Goal: Task Accomplishment & Management: Manage account settings

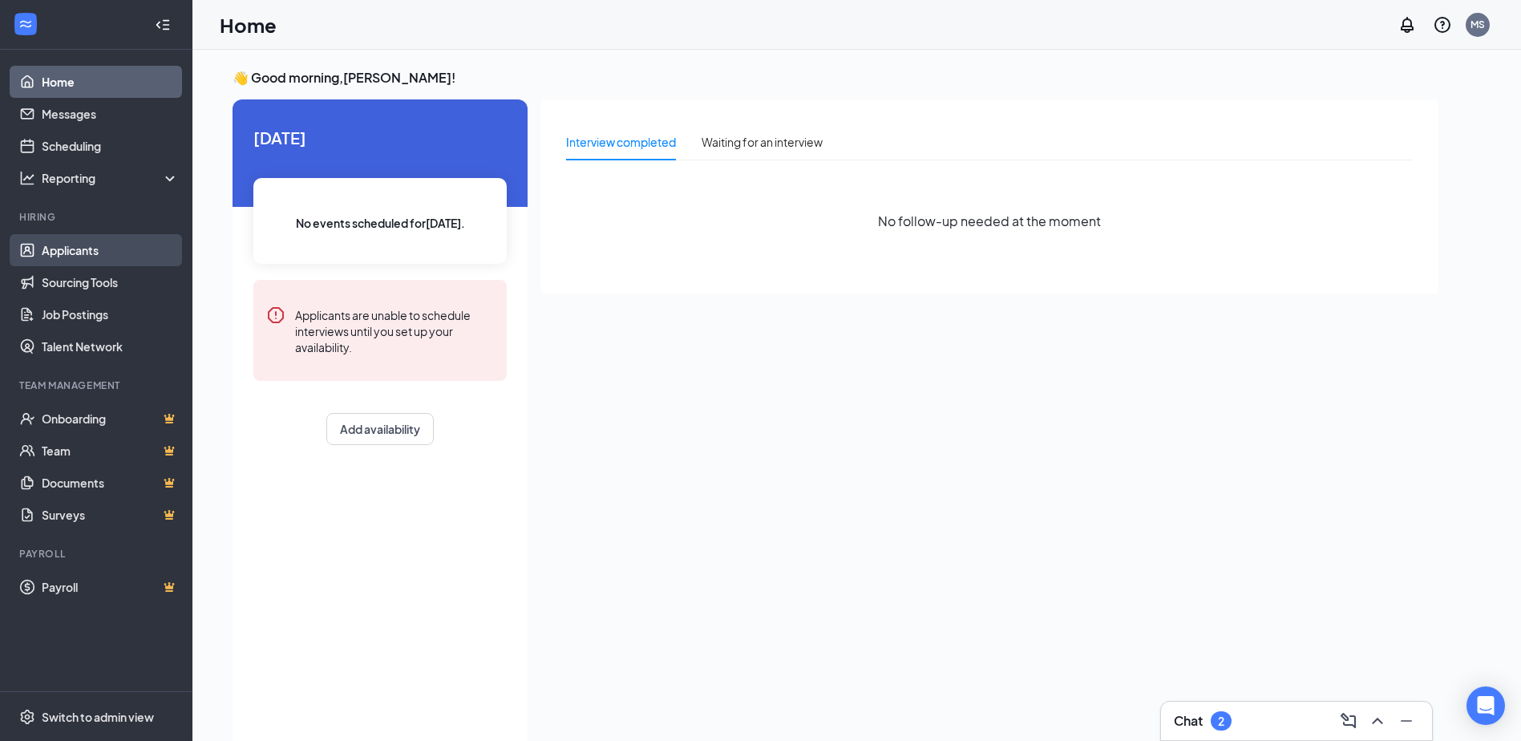
click at [84, 249] on link "Applicants" at bounding box center [110, 250] width 137 height 32
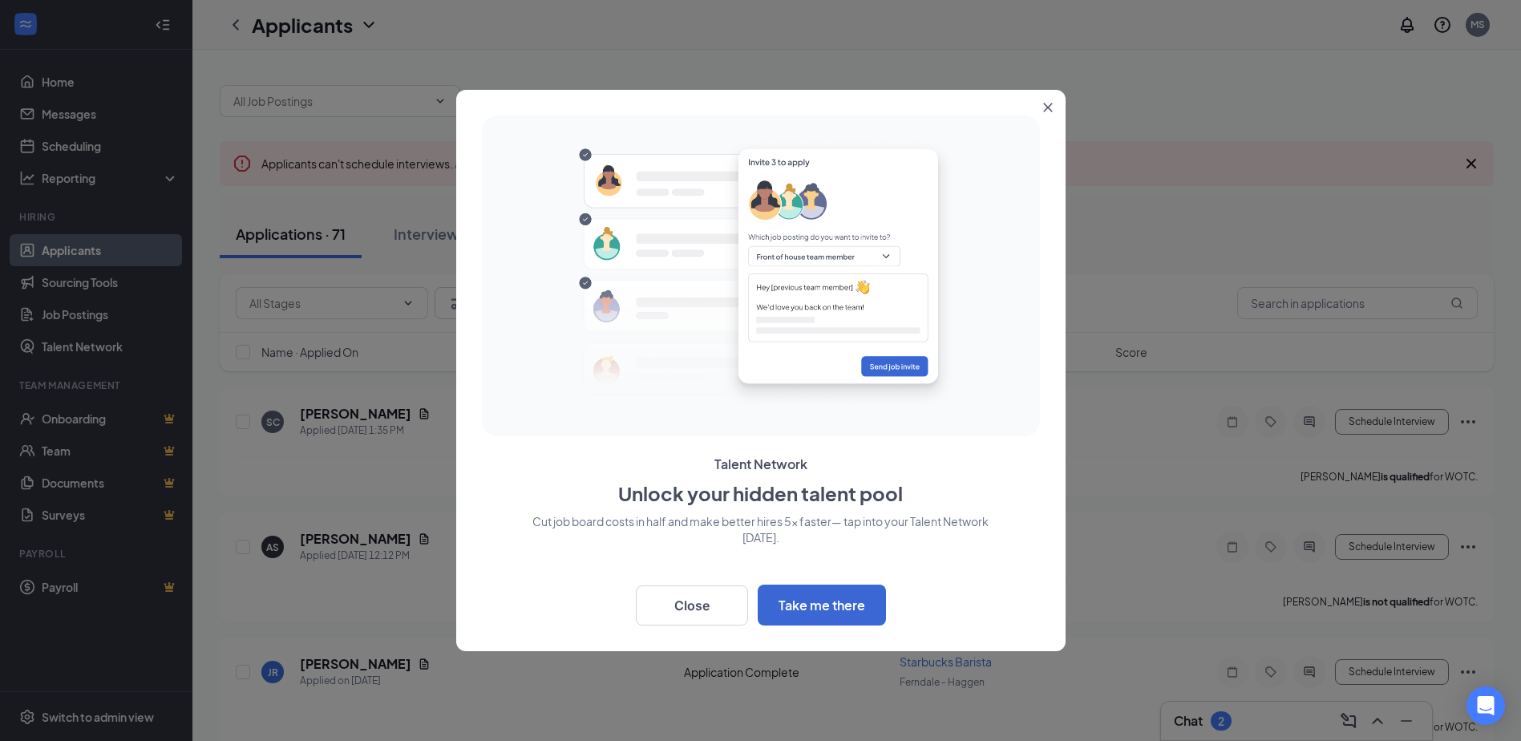
click at [1047, 104] on icon "Close" at bounding box center [1048, 108] width 10 height 10
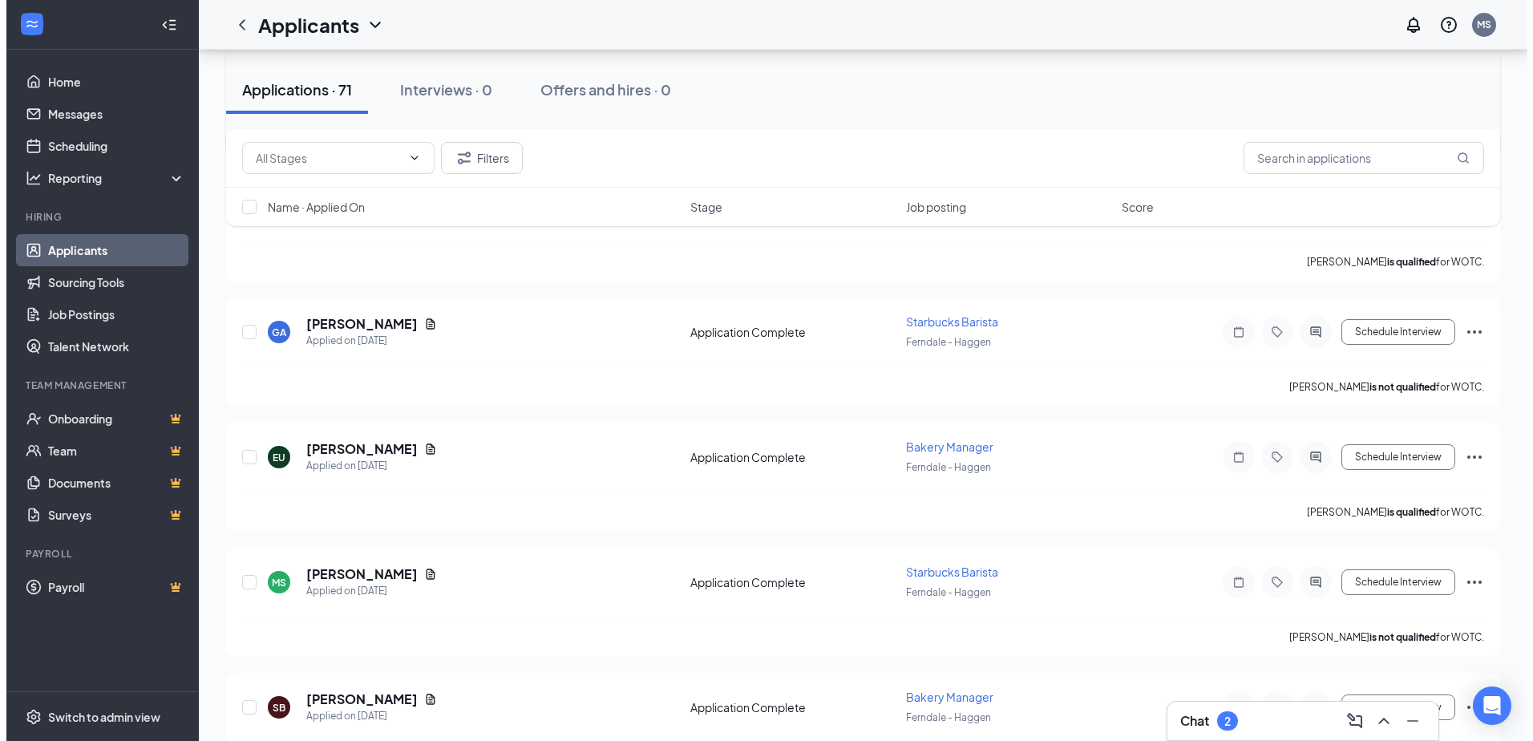
scroll to position [481, 0]
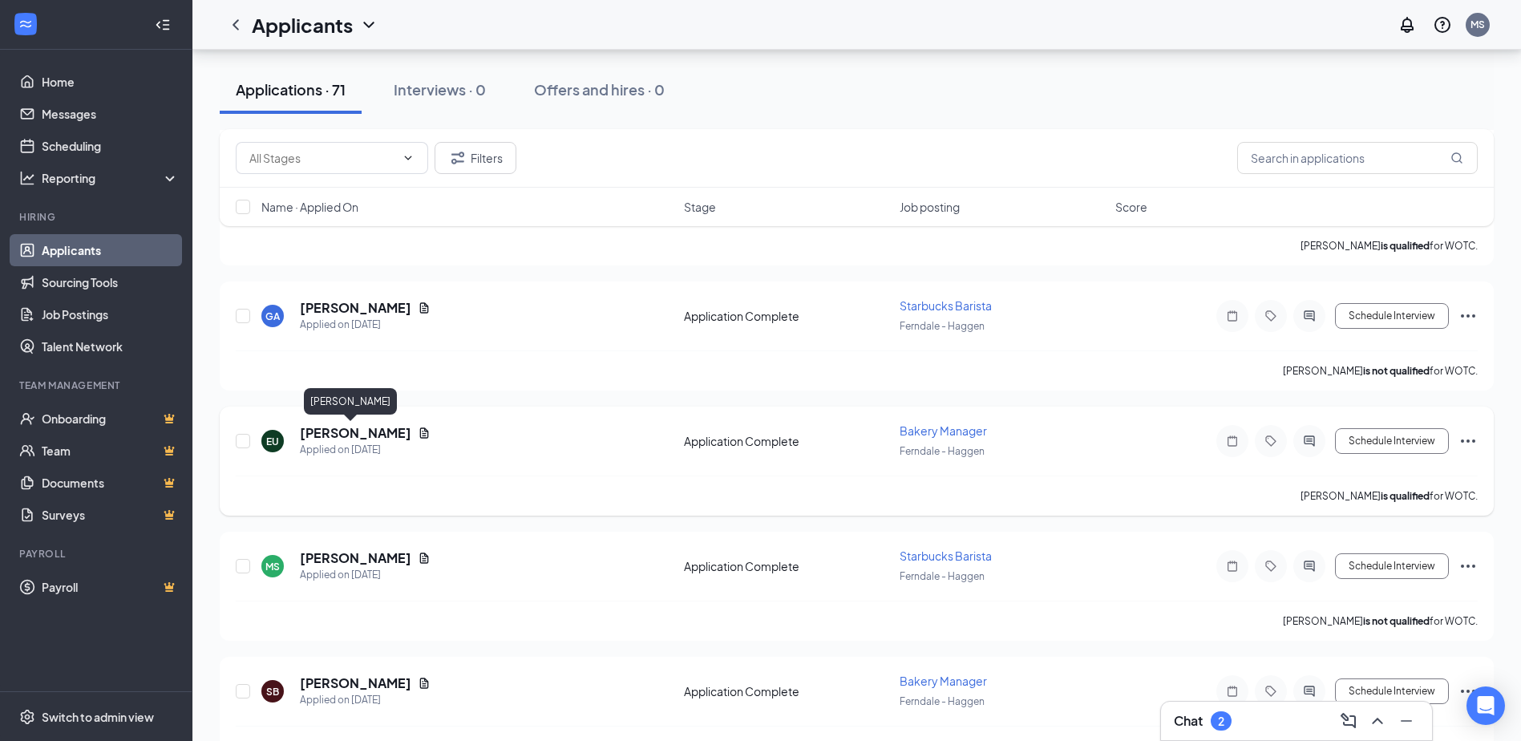
click at [362, 435] on h5 "[PERSON_NAME]" at bounding box center [355, 433] width 111 height 18
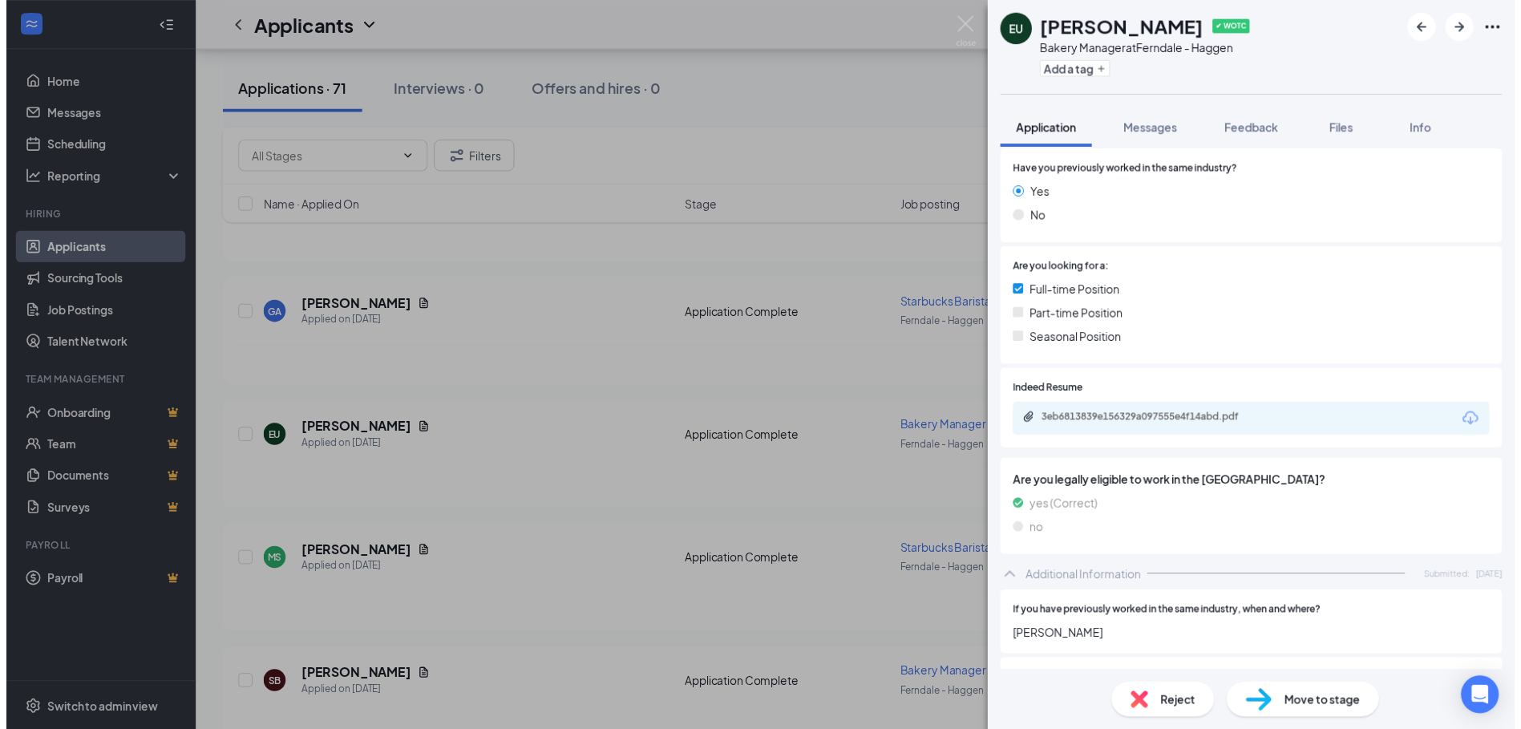
scroll to position [241, 0]
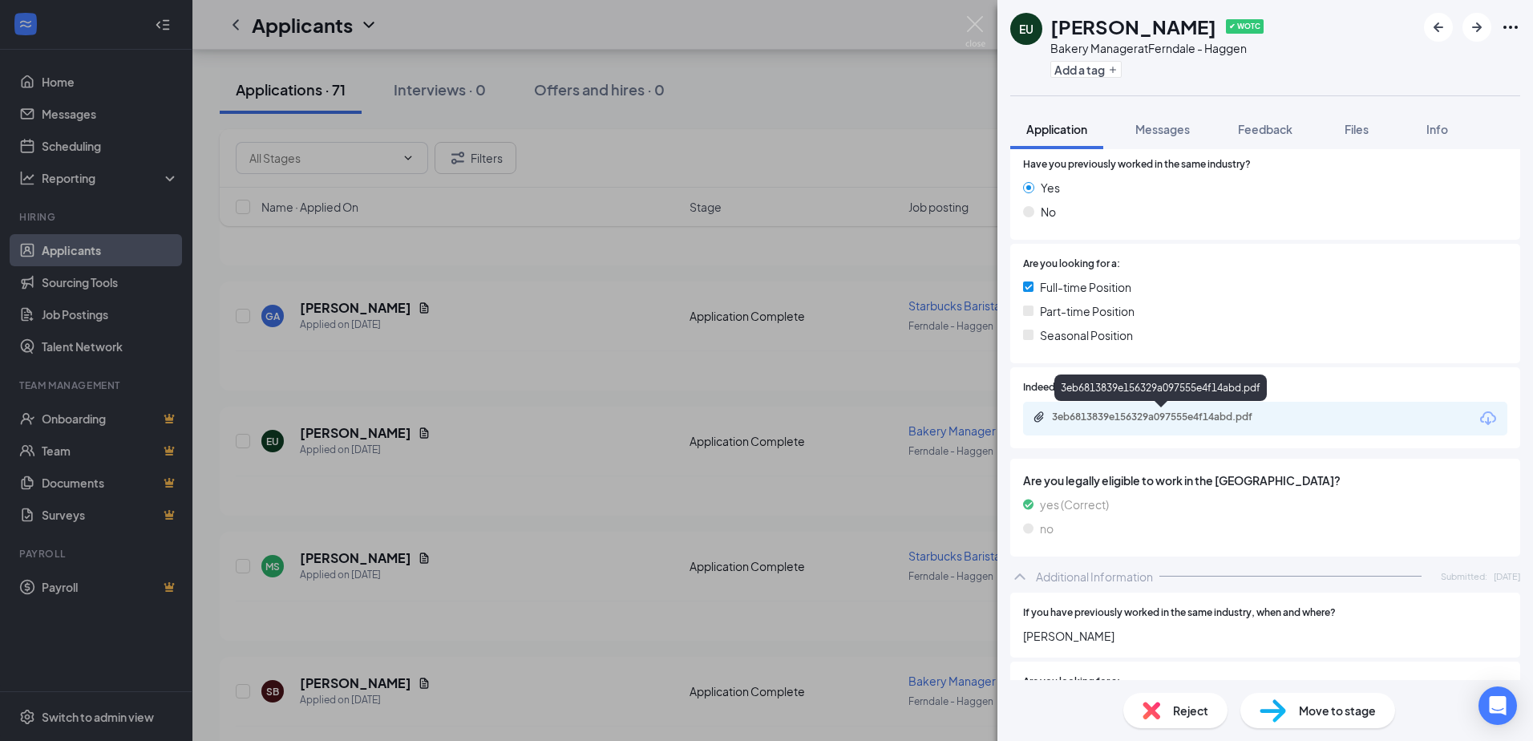
click at [1194, 416] on div "3eb6813839e156329a097555e4f14abd.pdf" at bounding box center [1164, 416] width 224 height 13
drag, startPoint x: 591, startPoint y: 533, endPoint x: 605, endPoint y: 533, distance: 13.6
click at [593, 533] on div "EU [PERSON_NAME] ✔ WOTC Bakery Manager at [GEOGRAPHIC_DATA] - Haggen Add a tag …" at bounding box center [766, 370] width 1533 height 741
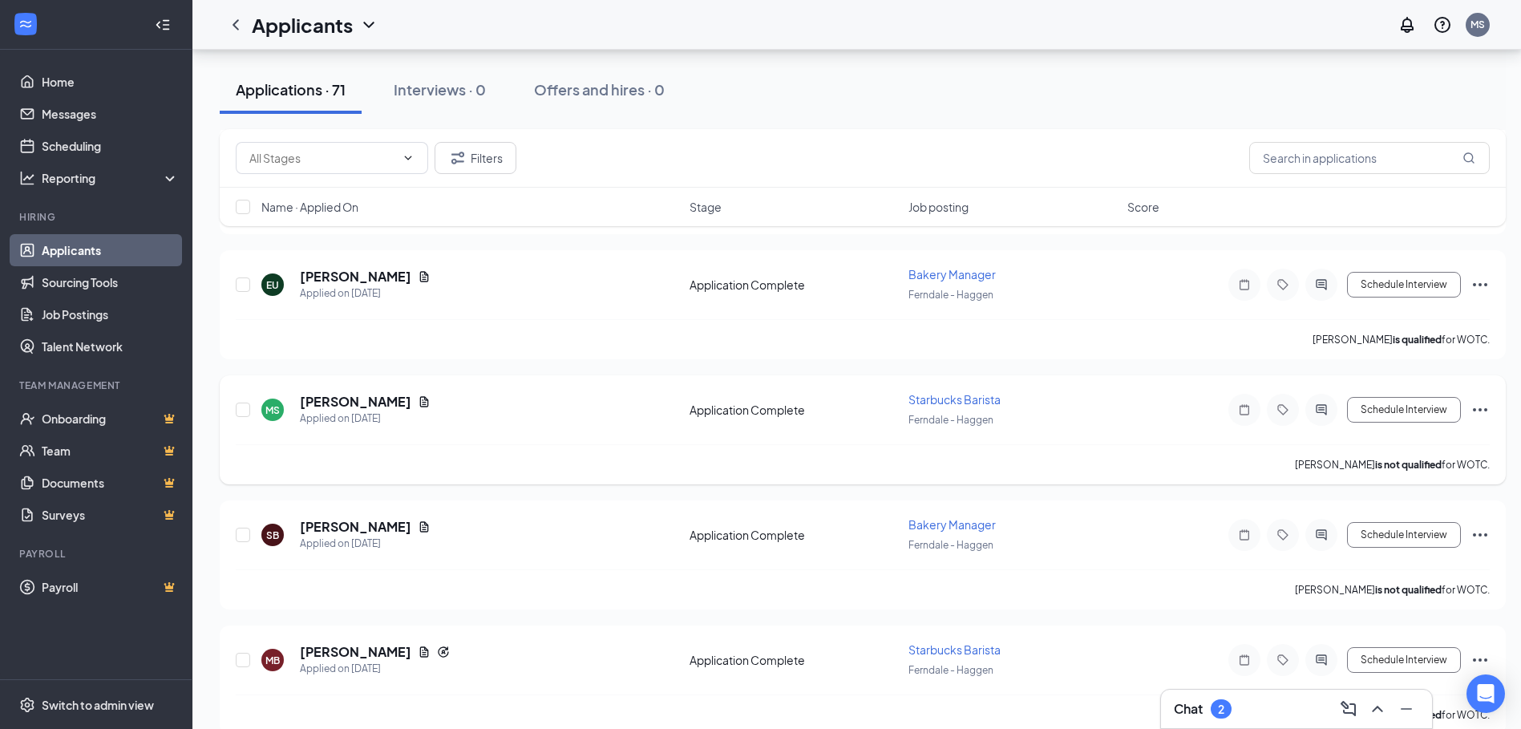
scroll to position [722, 0]
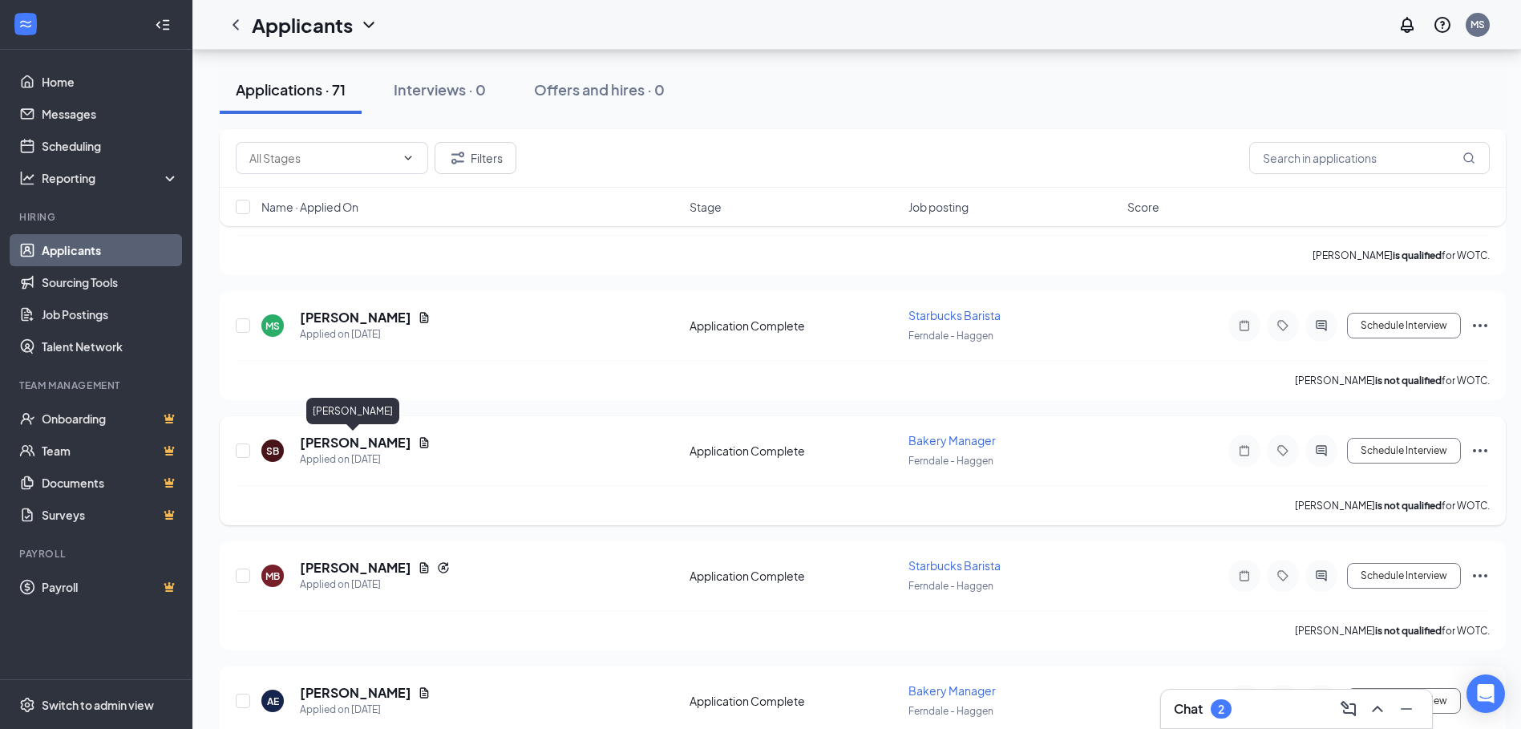
click at [351, 445] on h5 "[PERSON_NAME]" at bounding box center [355, 443] width 111 height 18
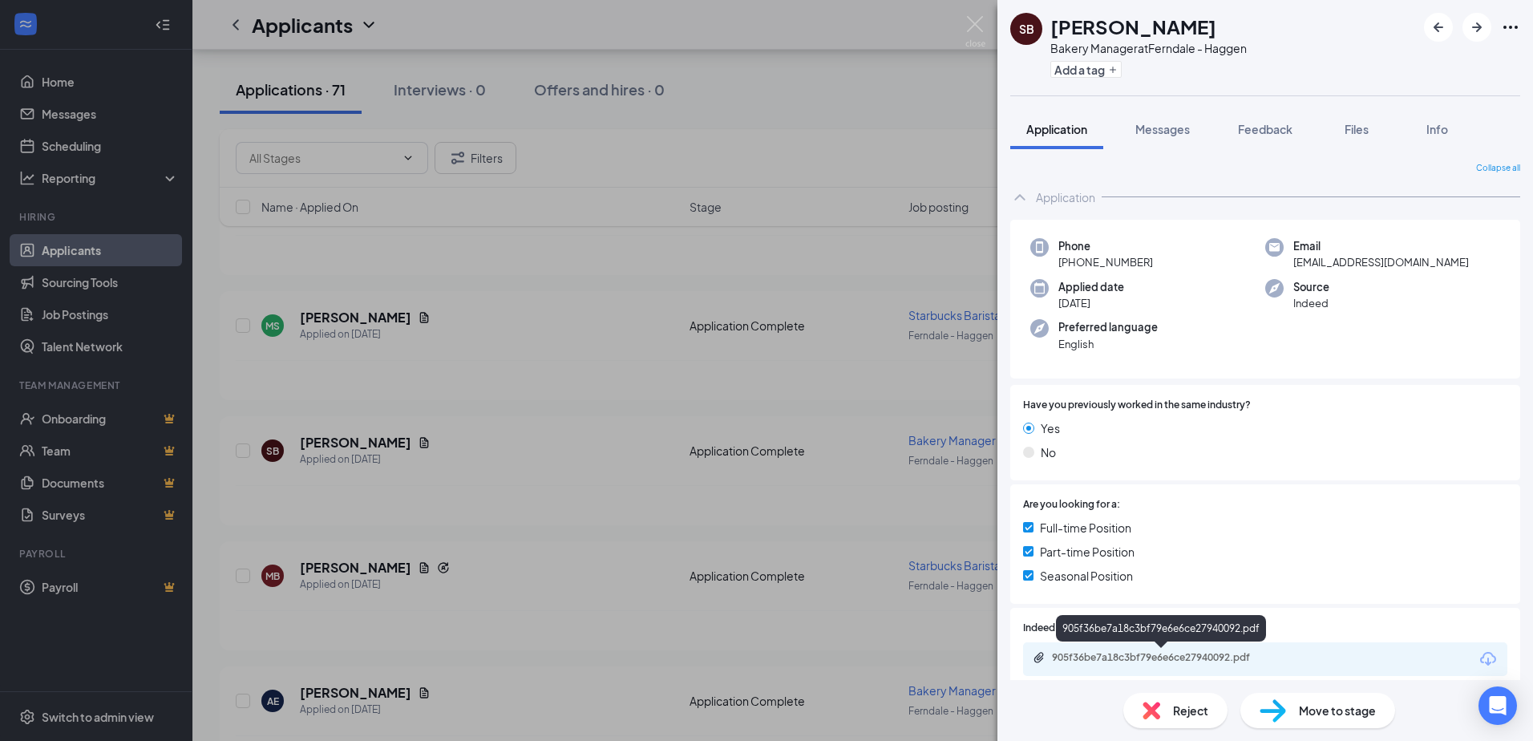
click at [1209, 653] on div "905f36be7a18c3bf79e6e6ce27940092.pdf" at bounding box center [1164, 657] width 224 height 13
click at [598, 535] on div "SB [GEOGRAPHIC_DATA][PERSON_NAME] Manager at [GEOGRAPHIC_DATA] - Haggen Add a t…" at bounding box center [766, 370] width 1533 height 741
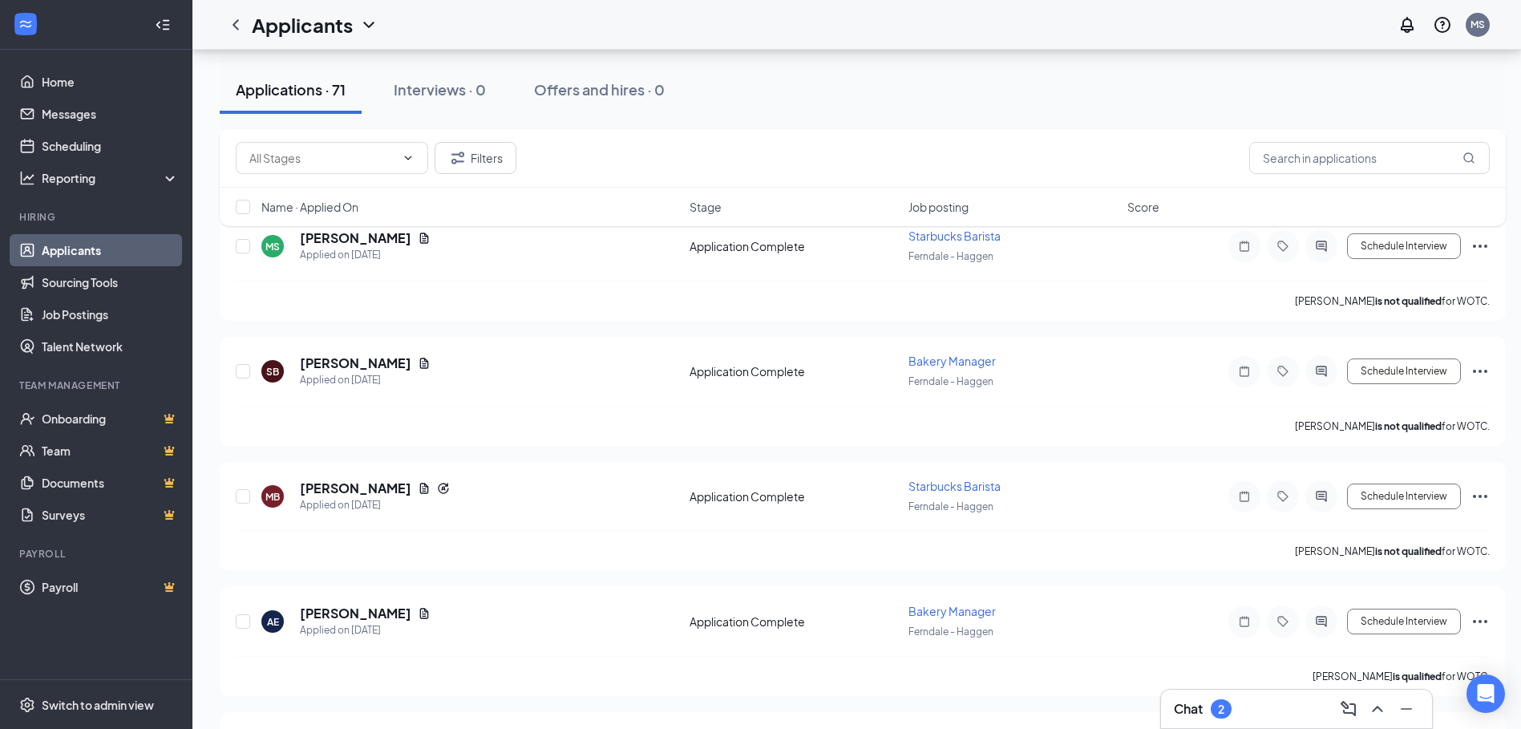
scroll to position [962, 0]
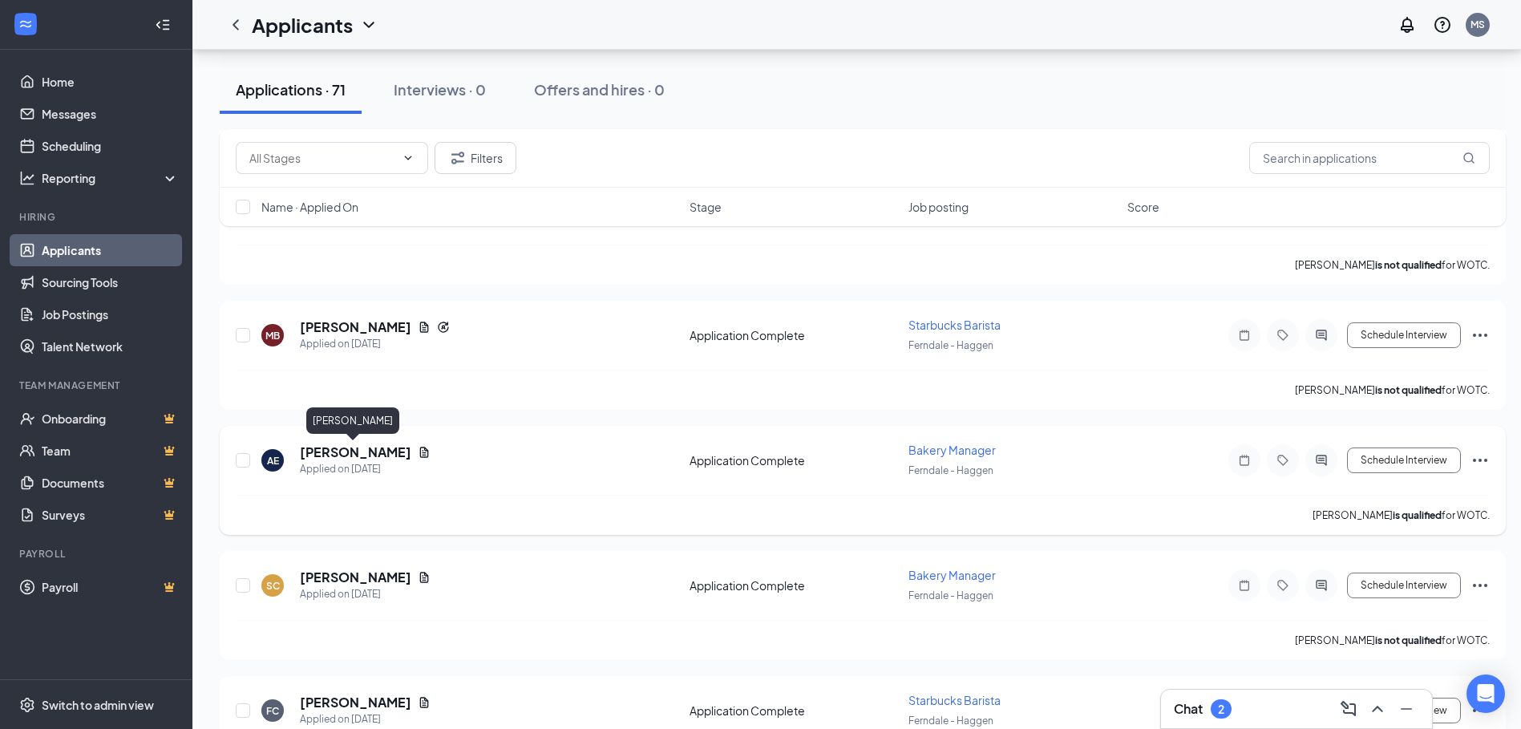
click at [373, 450] on h5 "[PERSON_NAME]" at bounding box center [355, 452] width 111 height 18
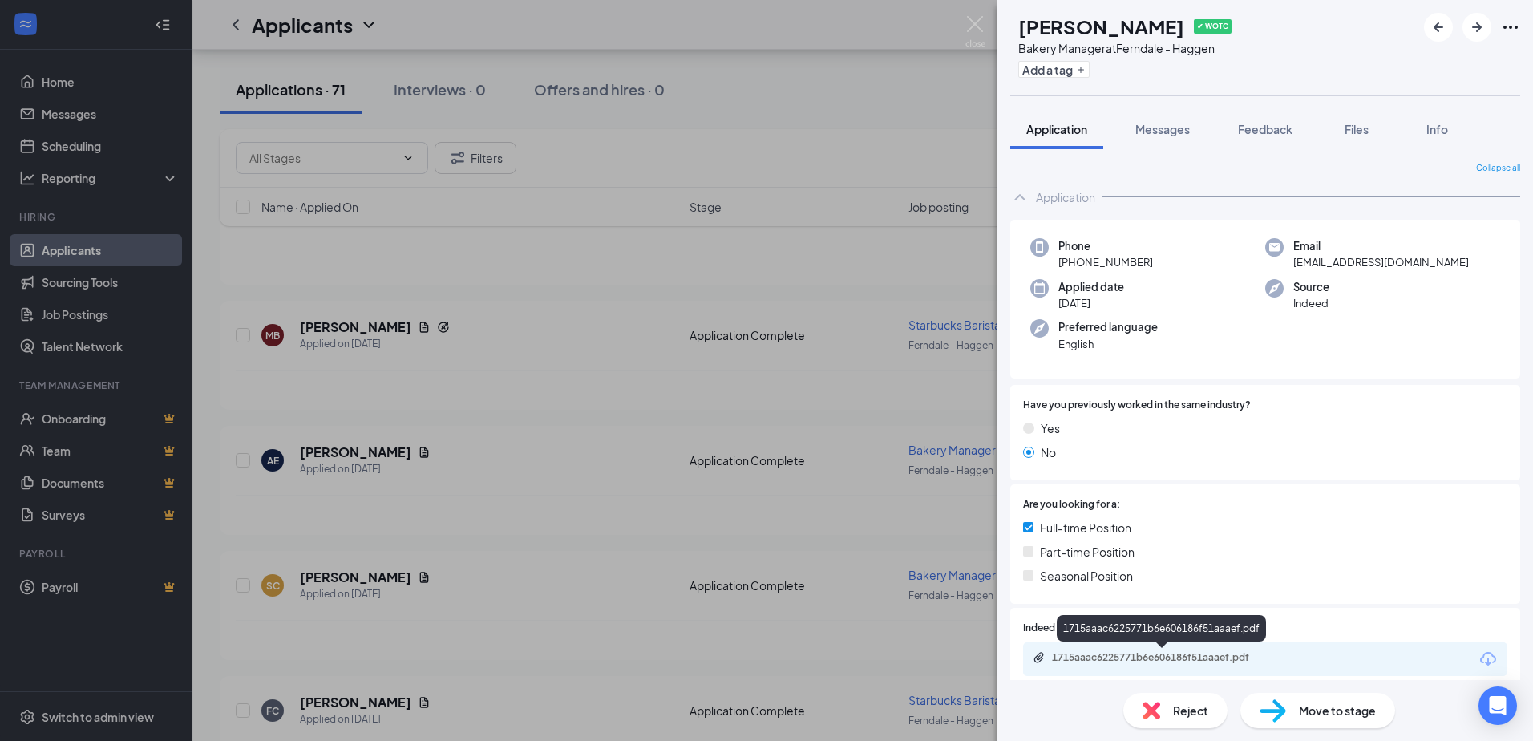
click at [1227, 663] on div "1715aaac6225771b6e606186f51aaaef.pdf" at bounding box center [1164, 657] width 224 height 13
click at [504, 634] on div "AE [PERSON_NAME] ✔ WOTC Bakery Manager at [GEOGRAPHIC_DATA] - Haggen Add a tag …" at bounding box center [766, 370] width 1533 height 741
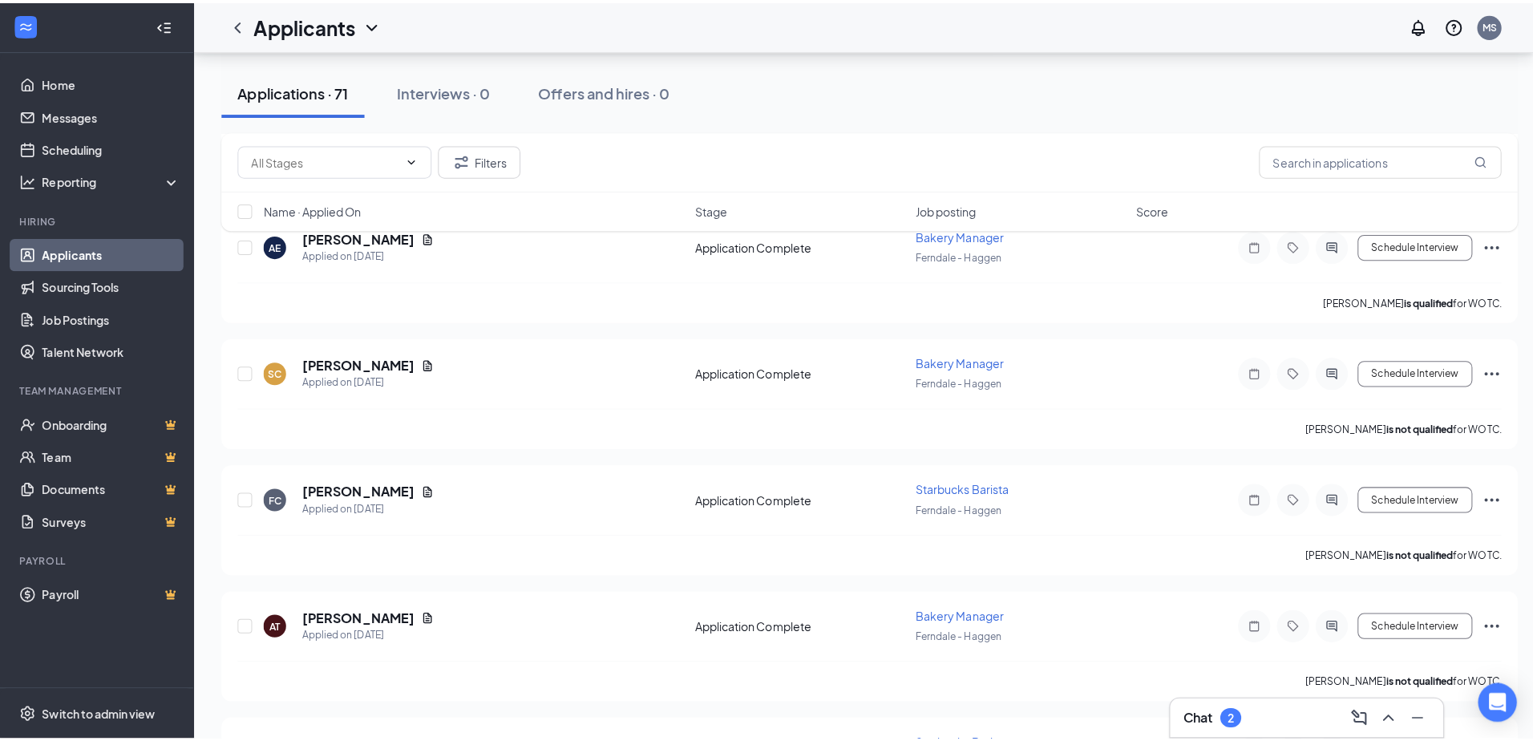
scroll to position [1203, 0]
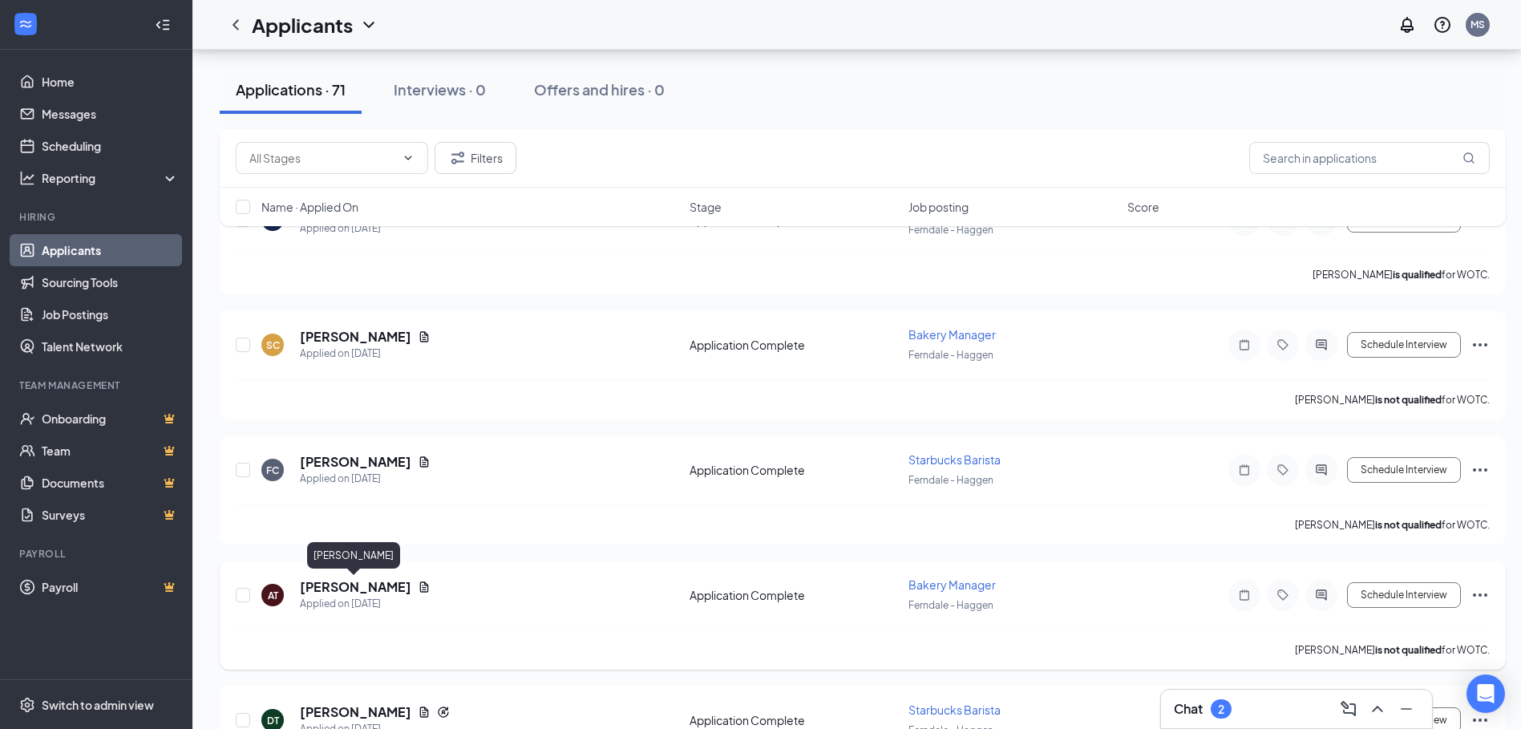
drag, startPoint x: 350, startPoint y: 590, endPoint x: 374, endPoint y: 596, distance: 24.9
click at [351, 590] on h5 "[PERSON_NAME]" at bounding box center [355, 587] width 111 height 18
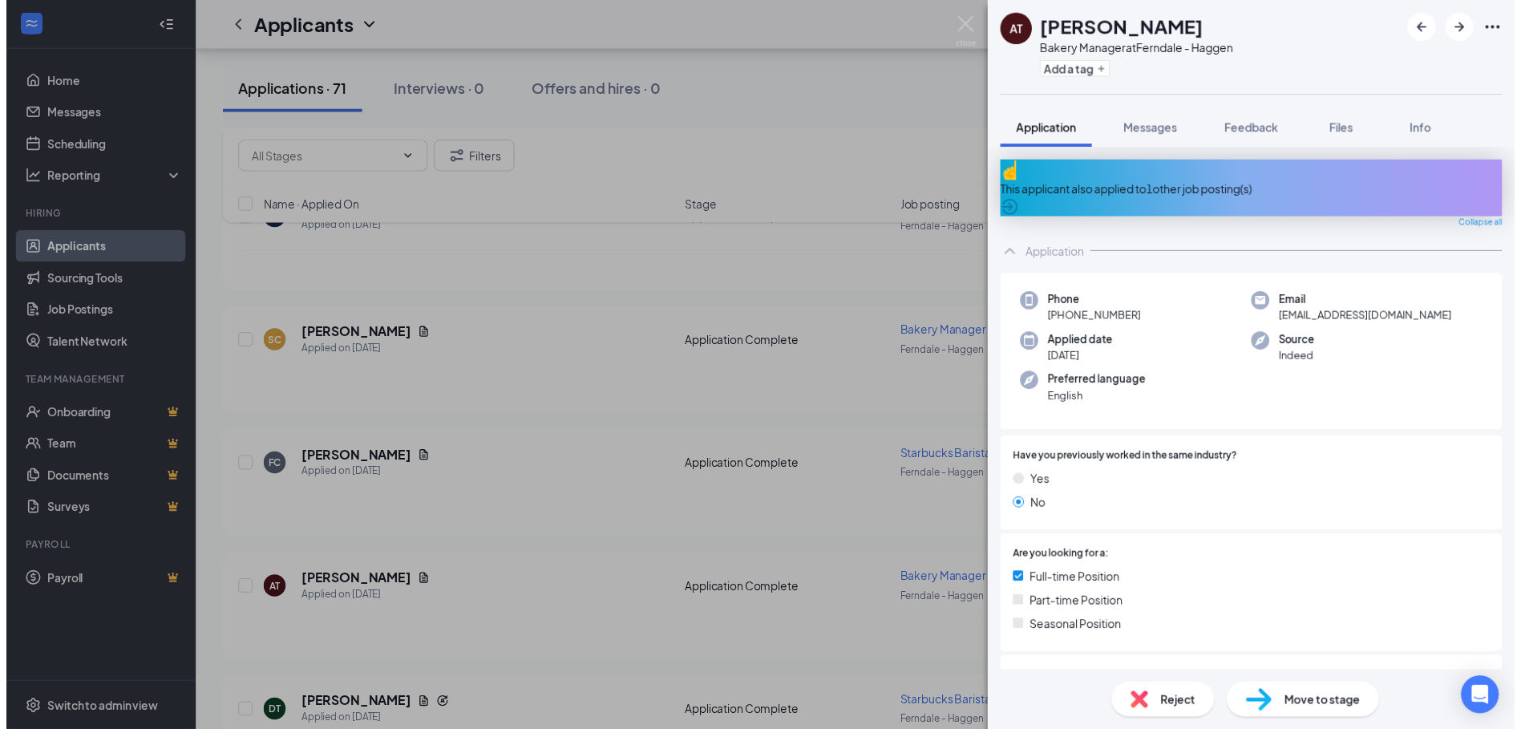
scroll to position [321, 0]
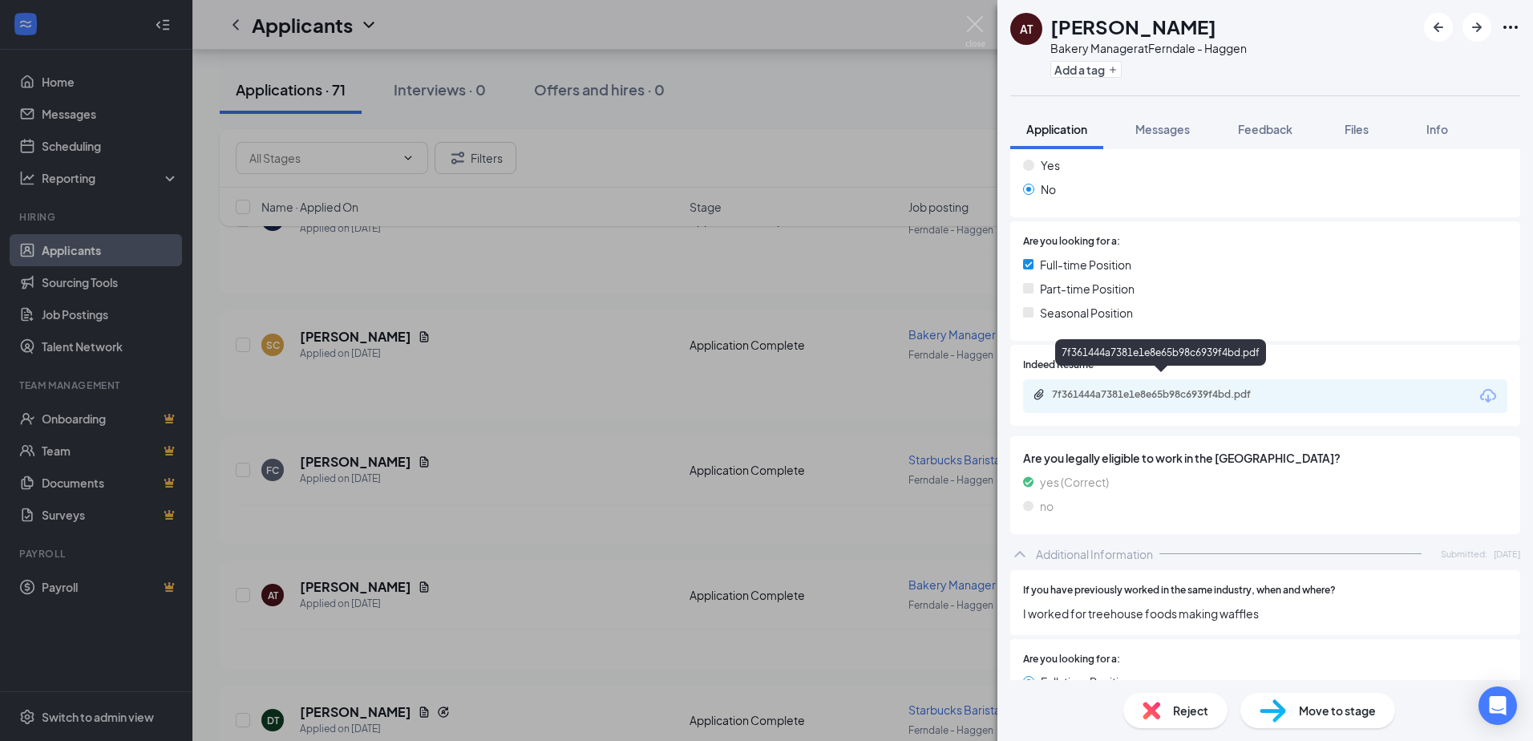
click at [1208, 388] on div "7f361444a7381e1e8e65b98c6939f4bd.pdf" at bounding box center [1164, 394] width 224 height 13
click at [675, 30] on div "AT [PERSON_NAME] Bakery Manager at [GEOGRAPHIC_DATA] - Haggen Add a tag Applica…" at bounding box center [766, 370] width 1533 height 741
